Goal: Information Seeking & Learning: Learn about a topic

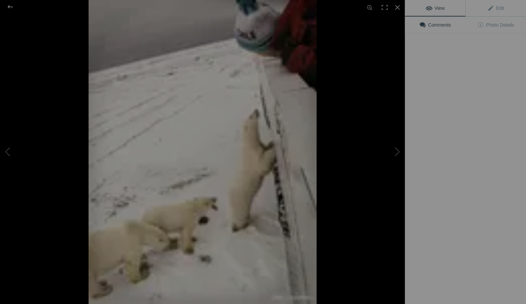
click at [186, 111] on img at bounding box center [203, 152] width 228 height 304
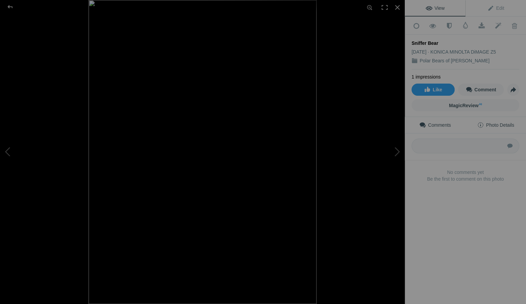
click at [490, 123] on span "Photo Details" at bounding box center [495, 124] width 37 height 5
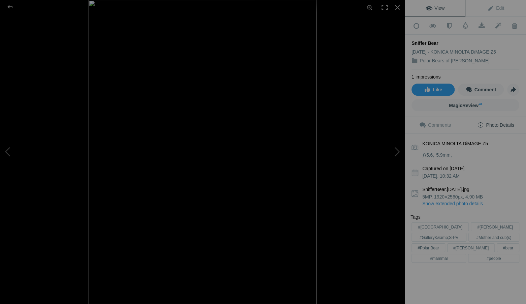
click at [455, 200] on link "Show extended photo details" at bounding box center [470, 203] width 97 height 7
click at [454, 205] on link "Hide extended photo details" at bounding box center [465, 211] width 108 height 12
click at [457, 200] on link "Show extended photo details" at bounding box center [470, 203] width 97 height 7
click at [397, 6] on div at bounding box center [397, 7] width 15 height 15
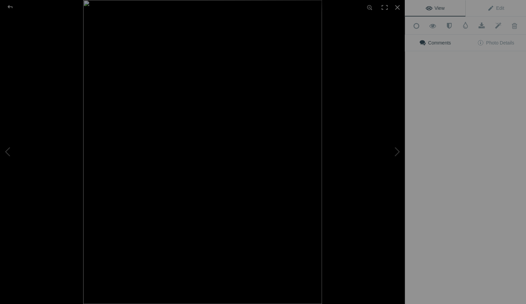
click at [251, 112] on img at bounding box center [202, 152] width 239 height 304
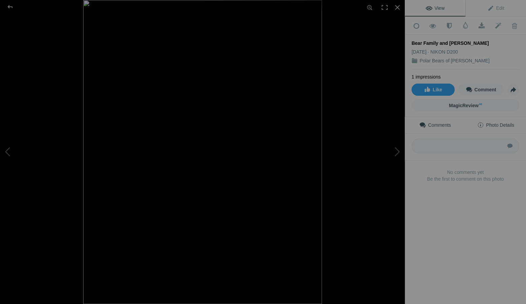
click at [494, 122] on span "Photo Details" at bounding box center [495, 124] width 37 height 5
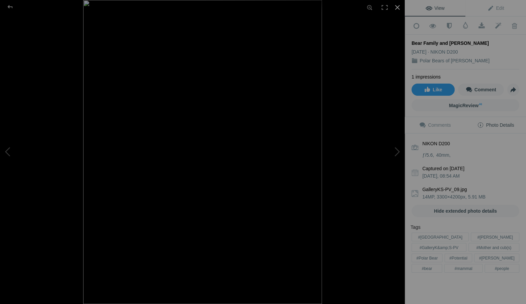
click at [396, 6] on div at bounding box center [397, 7] width 15 height 15
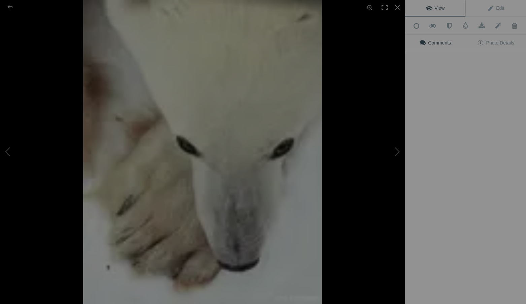
click at [189, 184] on img at bounding box center [202, 152] width 239 height 304
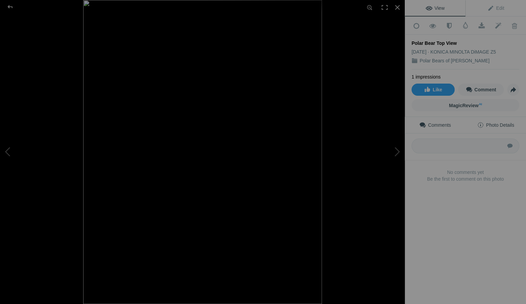
click at [496, 122] on span "Photo Details" at bounding box center [495, 124] width 37 height 5
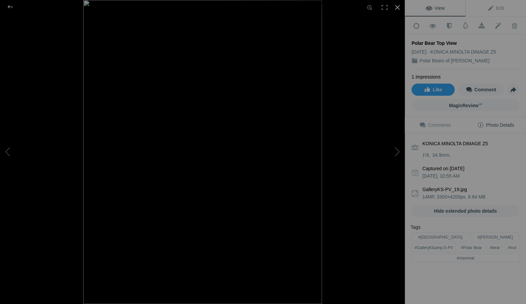
click at [397, 6] on div at bounding box center [397, 7] width 15 height 15
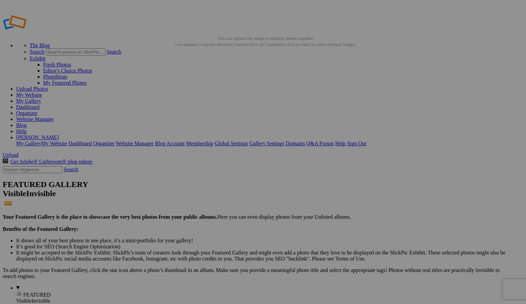
scroll to position [1, 0]
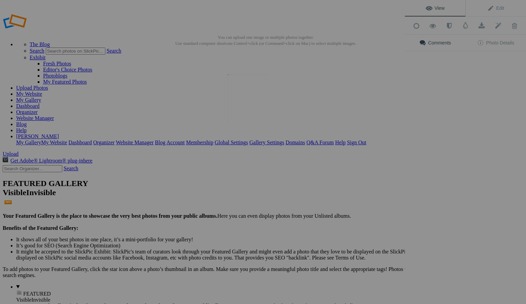
click at [247, 100] on img at bounding box center [248, 99] width 40 height 50
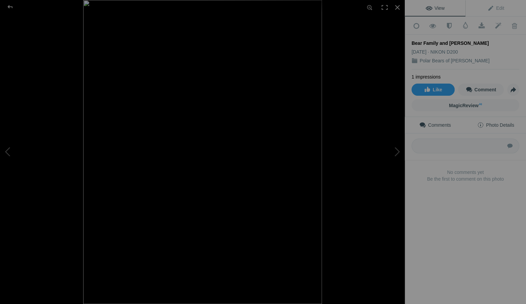
click at [507, 122] on span "Photo Details" at bounding box center [495, 124] width 37 height 5
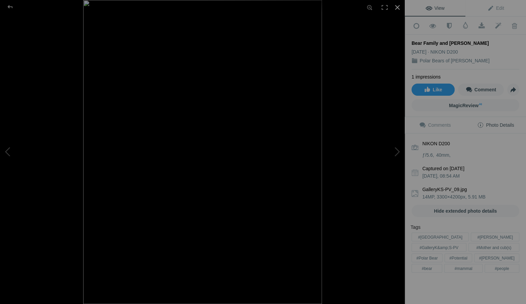
click at [397, 6] on div at bounding box center [397, 7] width 15 height 15
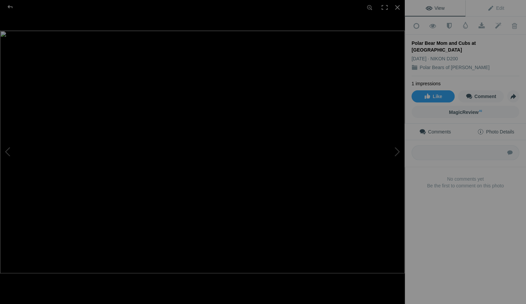
click at [492, 129] on span "Photo Details" at bounding box center [495, 131] width 37 height 5
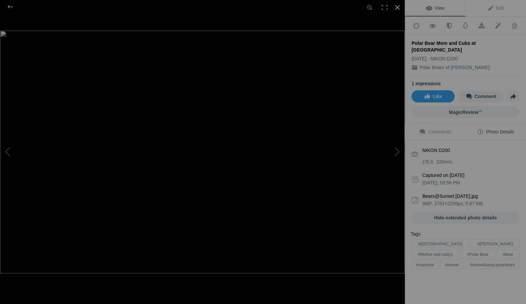
click at [397, 6] on div at bounding box center [397, 7] width 15 height 15
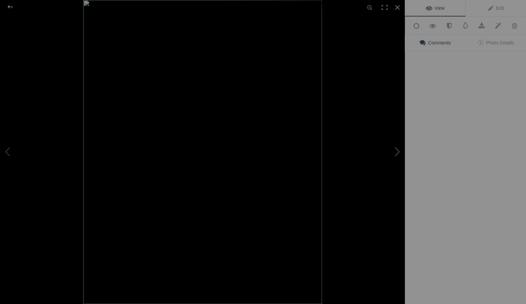
click at [367, 110] on button at bounding box center [379, 151] width 50 height 109
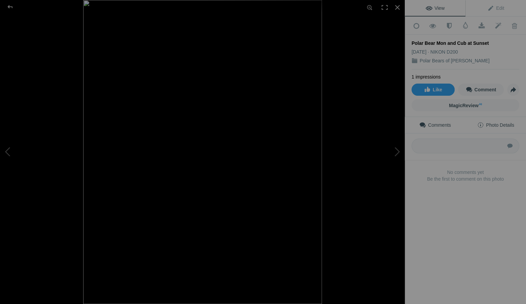
click at [496, 122] on span "Photo Details" at bounding box center [495, 124] width 37 height 5
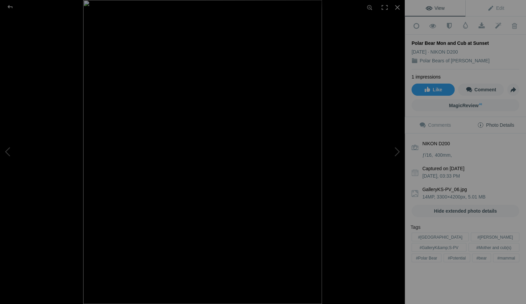
click at [504, 122] on span "Photo Details" at bounding box center [495, 124] width 37 height 5
click at [437, 195] on div "NIKON D200 ƒ/16 400mm Captured on [DATE] 03:33 PM GalleryKS-PV_06.jpg 14MP, 330…" at bounding box center [465, 198] width 121 height 130
click at [397, 6] on div at bounding box center [397, 7] width 15 height 15
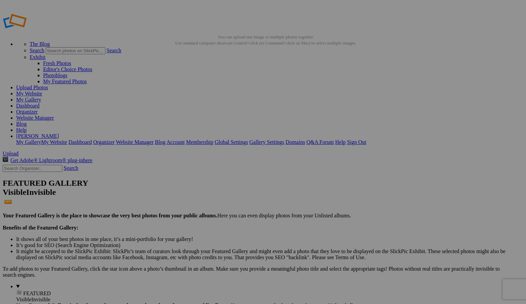
scroll to position [2, 0]
click at [0, 0] on div "View Edit Add to Quick Collection Remove from Quick Collection Hide from Public…" at bounding box center [0, 0] width 0 height 0
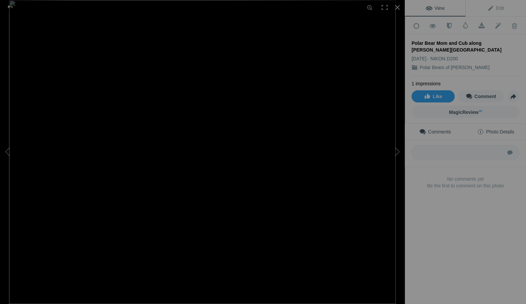
click at [496, 129] on span "Photo Details" at bounding box center [495, 131] width 37 height 5
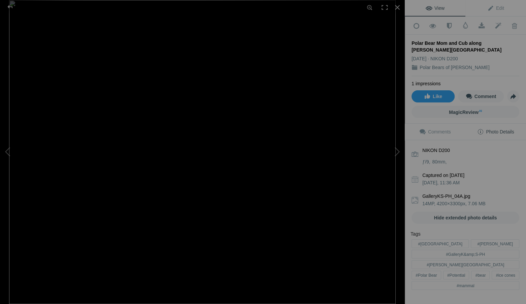
drag, startPoint x: 511, startPoint y: 302, endPoint x: 519, endPoint y: 301, distance: 8.5
click at [519, 301] on div "View Edit Add to Quick Collection Remove from Quick Collection Hide from Public…" at bounding box center [465, 152] width 121 height 304
click at [397, 6] on div at bounding box center [397, 7] width 15 height 15
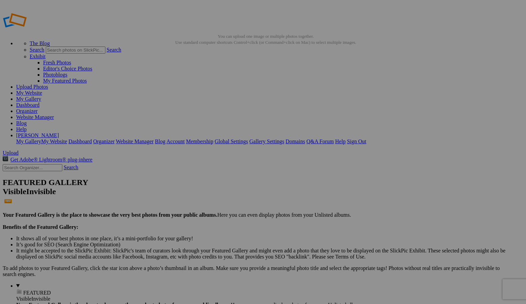
click at [486, 102] on div "View Edit Add to Quick Collection Remove from Quick Collection Hide from Public…" at bounding box center [465, 152] width 121 height 304
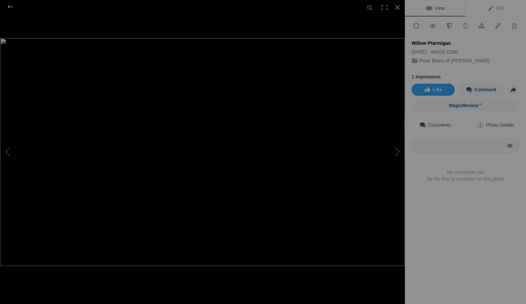
click at [496, 122] on span "Photo Details" at bounding box center [495, 124] width 37 height 5
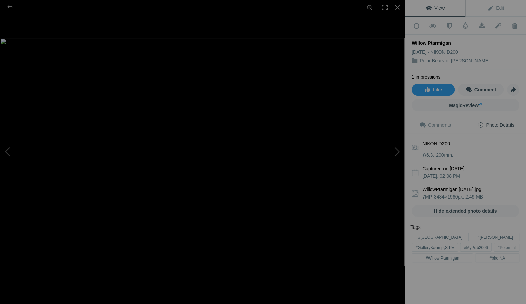
drag, startPoint x: 522, startPoint y: 293, endPoint x: 425, endPoint y: 299, distance: 97.5
click at [425, 299] on div "View Edit Add to Quick Collection Remove from Quick Collection Hide from Public…" at bounding box center [465, 152] width 121 height 304
click at [397, 6] on div at bounding box center [397, 7] width 15 height 15
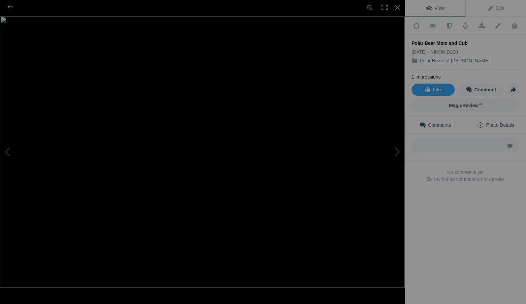
click at [504, 123] on span "Photo Details" at bounding box center [495, 124] width 37 height 5
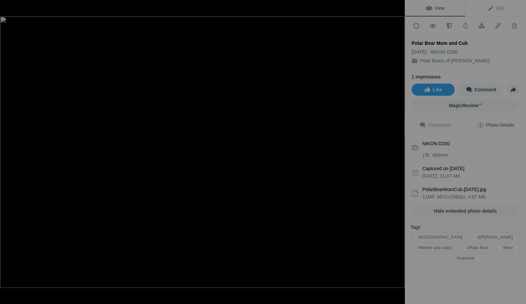
drag, startPoint x: 518, startPoint y: 262, endPoint x: 451, endPoint y: 300, distance: 76.7
click at [452, 300] on div "View Edit Add to Quick Collection Remove from Quick Collection Hide from Public…" at bounding box center [465, 152] width 121 height 304
click at [396, 6] on div at bounding box center [397, 7] width 15 height 15
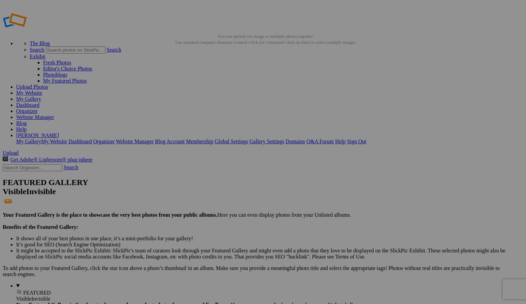
click at [250, 188] on img at bounding box center [247, 184] width 50 height 40
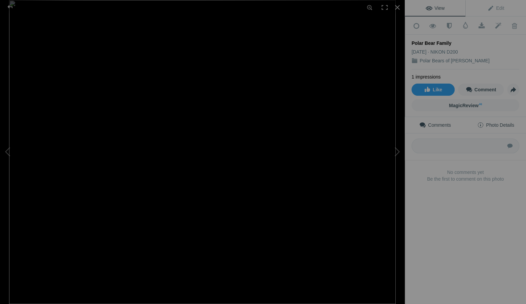
click at [497, 122] on span "Photo Details" at bounding box center [495, 124] width 37 height 5
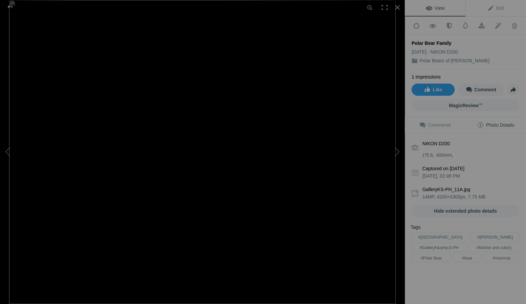
drag, startPoint x: 525, startPoint y: 204, endPoint x: 470, endPoint y: 298, distance: 109.4
click at [474, 299] on div "View Edit Add to Quick Collection Remove from Quick Collection Hide from Public…" at bounding box center [465, 152] width 121 height 304
click at [397, 7] on div at bounding box center [397, 7] width 15 height 15
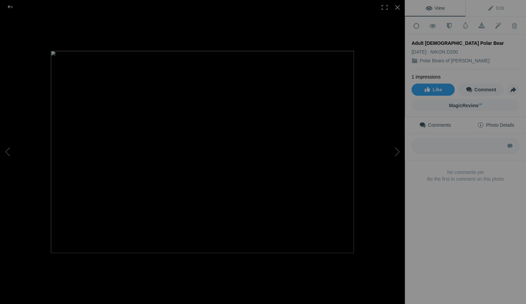
click at [506, 122] on span "Photo Details" at bounding box center [495, 124] width 37 height 5
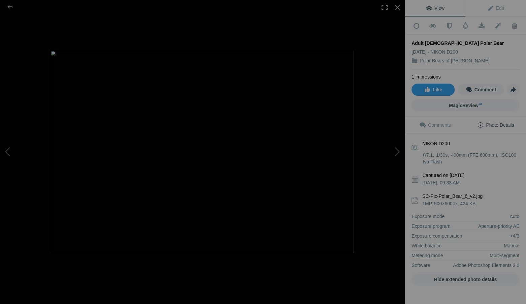
drag, startPoint x: 525, startPoint y: 273, endPoint x: 452, endPoint y: 301, distance: 78.5
click at [452, 301] on div "NIKON D200 ƒ/7.1 1/30 400mm (FFE 600mm) 100 No Flash Captured on [DATE] 09:33 A…" at bounding box center [465, 222] width 121 height 179
drag, startPoint x: 417, startPoint y: 302, endPoint x: 440, endPoint y: 301, distance: 23.6
click at [440, 301] on div "NIKON D200 ƒ/7.1 1/30 400mm (FFE 600mm) 100 No Flash Captured on [DATE] 09:33 A…" at bounding box center [465, 222] width 121 height 179
click at [417, 299] on div "NIKON D200 ƒ/7.1 1/30 400mm (FFE 600mm) 100 No Flash Captured on [DATE] 09:33 A…" at bounding box center [465, 222] width 121 height 179
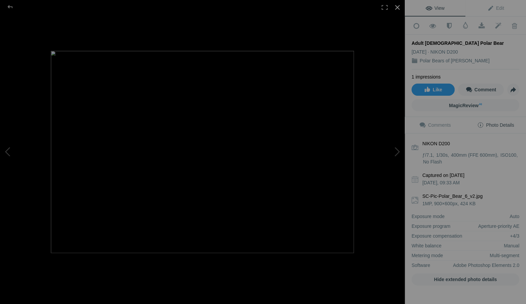
click at [397, 5] on div at bounding box center [397, 7] width 15 height 15
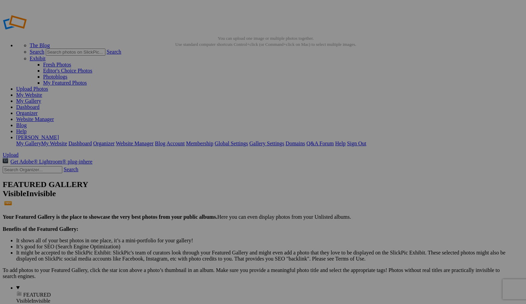
scroll to position [0, 0]
click at [366, 140] on link "Sign Out" at bounding box center [356, 143] width 19 height 6
